Goal: Navigation & Orientation: Find specific page/section

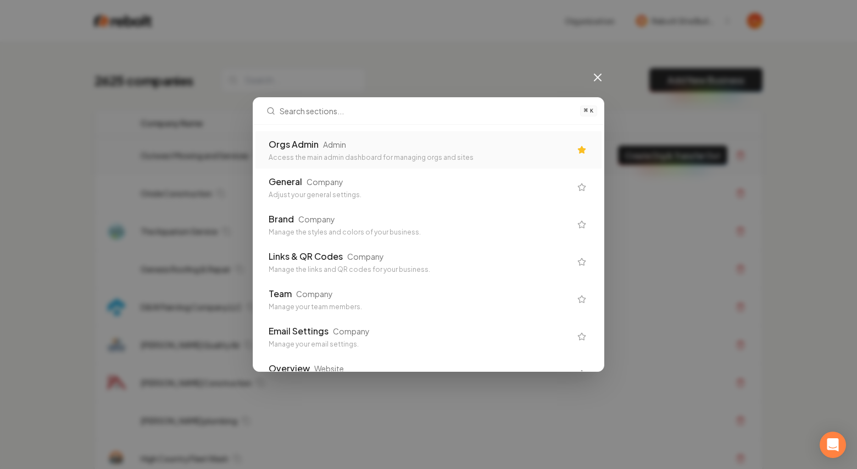
click at [394, 152] on div "Orgs Admin Admin Access the main admin dashboard for managing orgs and sites" at bounding box center [420, 150] width 302 height 24
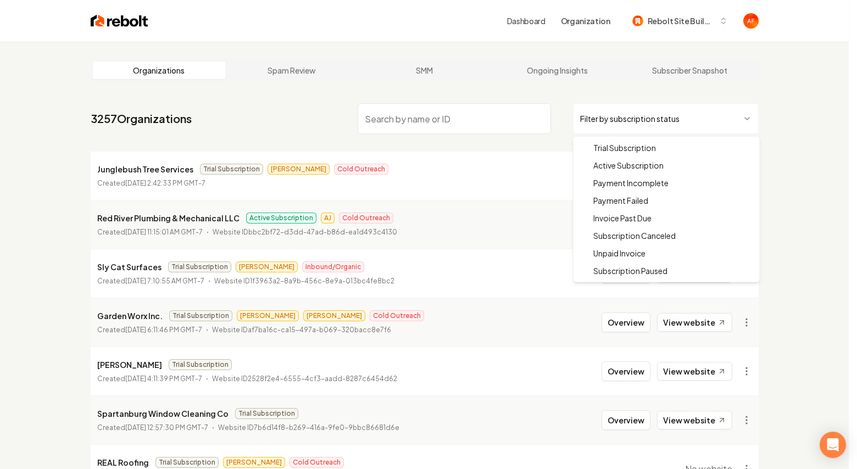
click at [658, 125] on html "Dashboard Organization Rebolt Site Builder Organizations Spam Review SMM Ongoin…" at bounding box center [428, 234] width 857 height 469
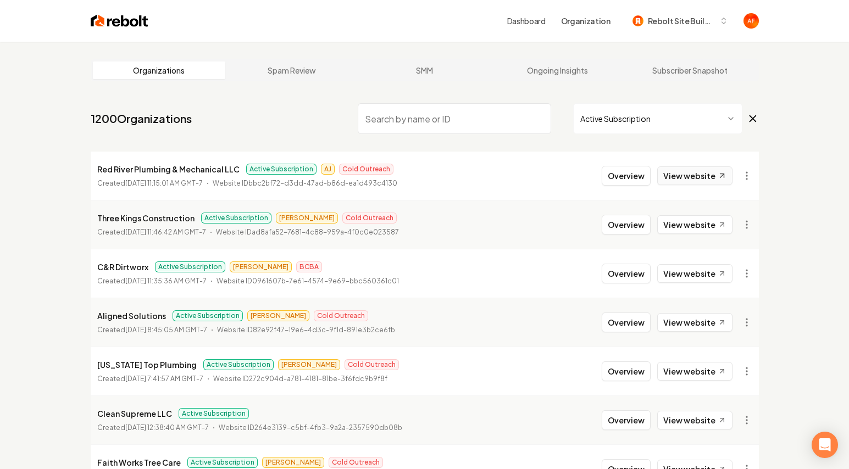
click at [672, 169] on link "View website" at bounding box center [694, 175] width 75 height 19
click at [118, 23] on img at bounding box center [120, 20] width 58 height 15
